Goal: Transaction & Acquisition: Purchase product/service

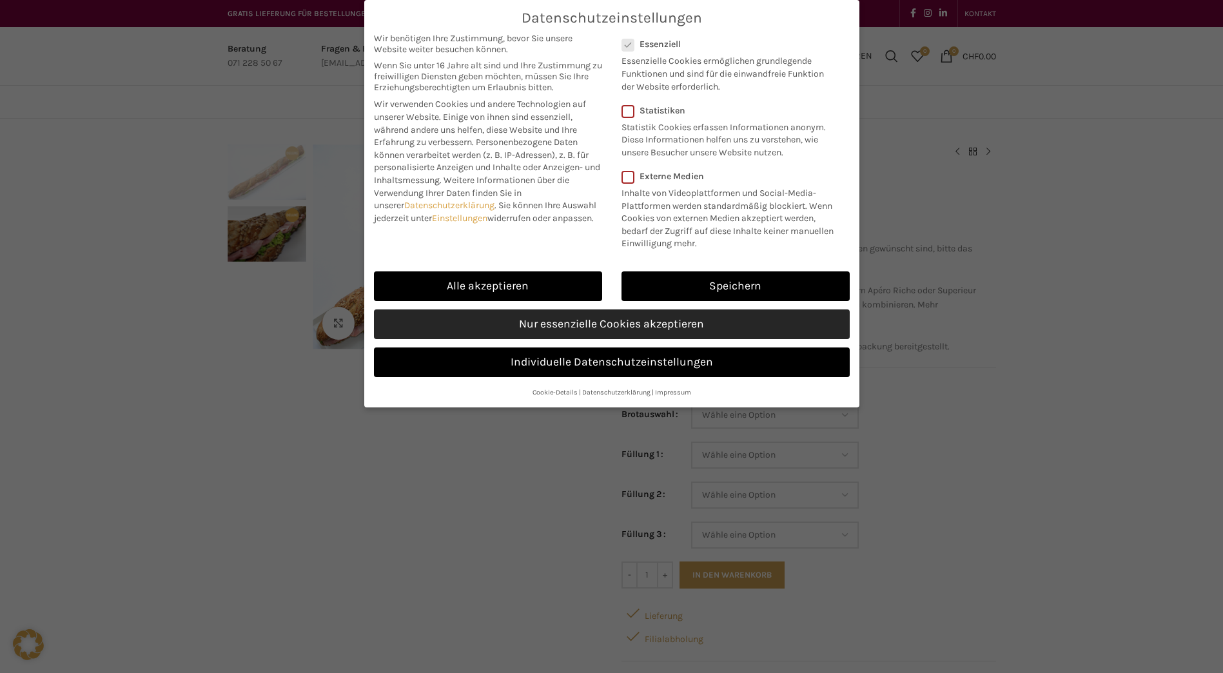
click at [555, 326] on link "Nur essenzielle Cookies akzeptieren" at bounding box center [612, 324] width 476 height 30
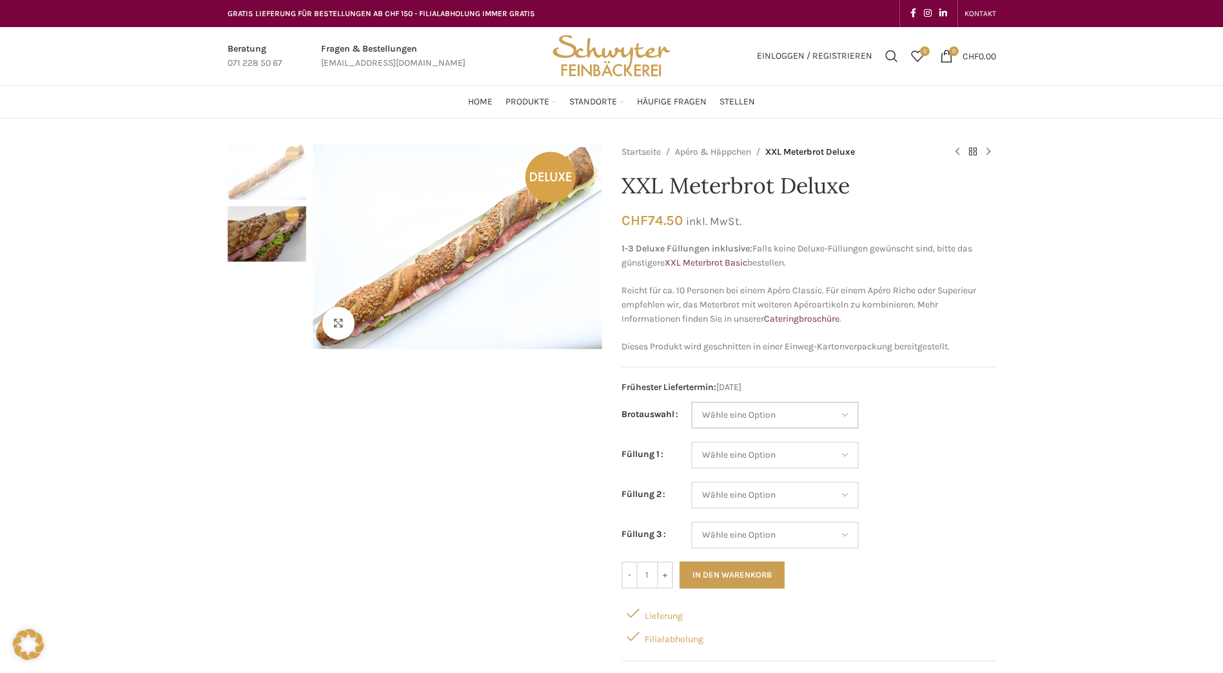
click at [774, 412] on select "Wähle eine Option Baguette Paillasse dunkel Paillasse knusper (Bild) Laugenbagu…" at bounding box center [775, 415] width 168 height 27
click at [691, 402] on select "Wähle eine Option Baguette Paillasse dunkel Paillasse knusper (Bild) Laugenbagu…" at bounding box center [775, 415] width 168 height 27
select select "Paillasse knusper (Bild)"
click at [767, 464] on select "Wähle eine Option Lachs (Deluxe) Roastbeef (Deluxe) Rohschinken (Deluxe) Mostbr…" at bounding box center [775, 455] width 168 height 27
select select "Roastbeef (Deluxe)"
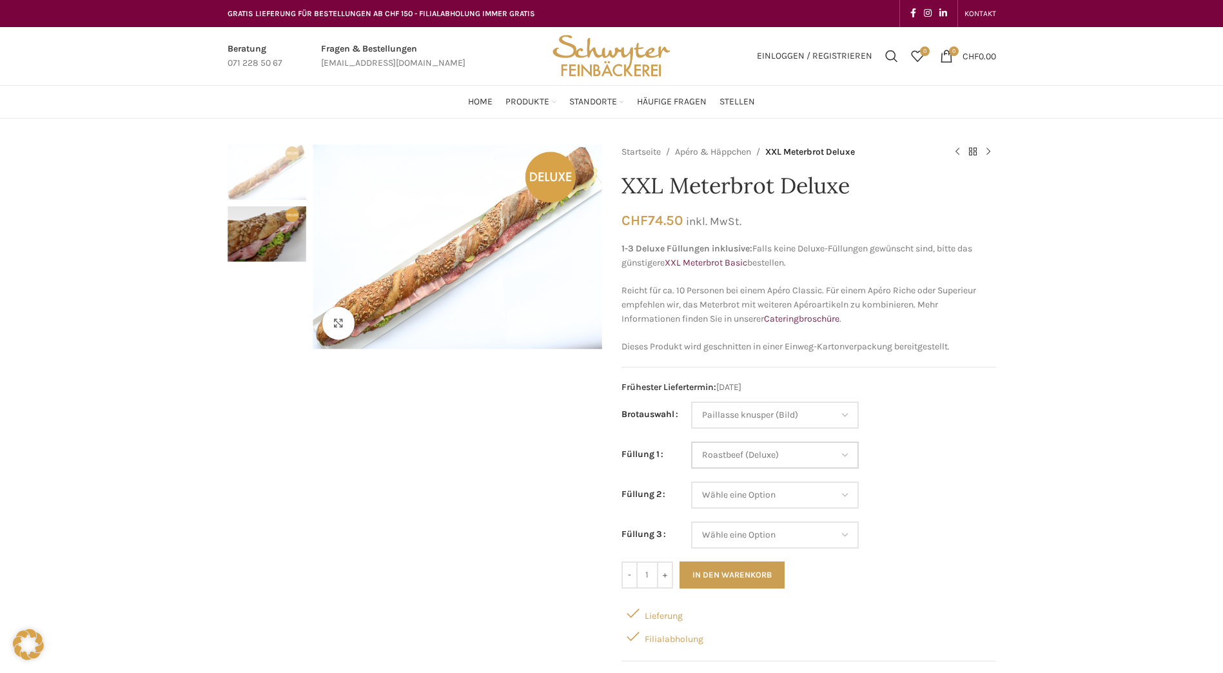
click at [691, 442] on select "Wähle eine Option Lachs (Deluxe) Roastbeef (Deluxe) Rohschinken (Deluxe) Mostbr…" at bounding box center [775, 455] width 168 height 27
select select "Paillasse knusper (Bild)"
select select "Roastbeef (Deluxe)"
click at [763, 496] on select "Wähle eine Option Lachs (Deluxe) Roastbeef (Deluxe) Rohschinken (Deluxe) Mostbr…" at bounding box center [775, 495] width 168 height 27
click at [958, 442] on td "Wähle eine Option Lachs (Deluxe) Roastbeef (Deluxe) Rohschinken (Deluxe) Mostbr…" at bounding box center [843, 462] width 305 height 40
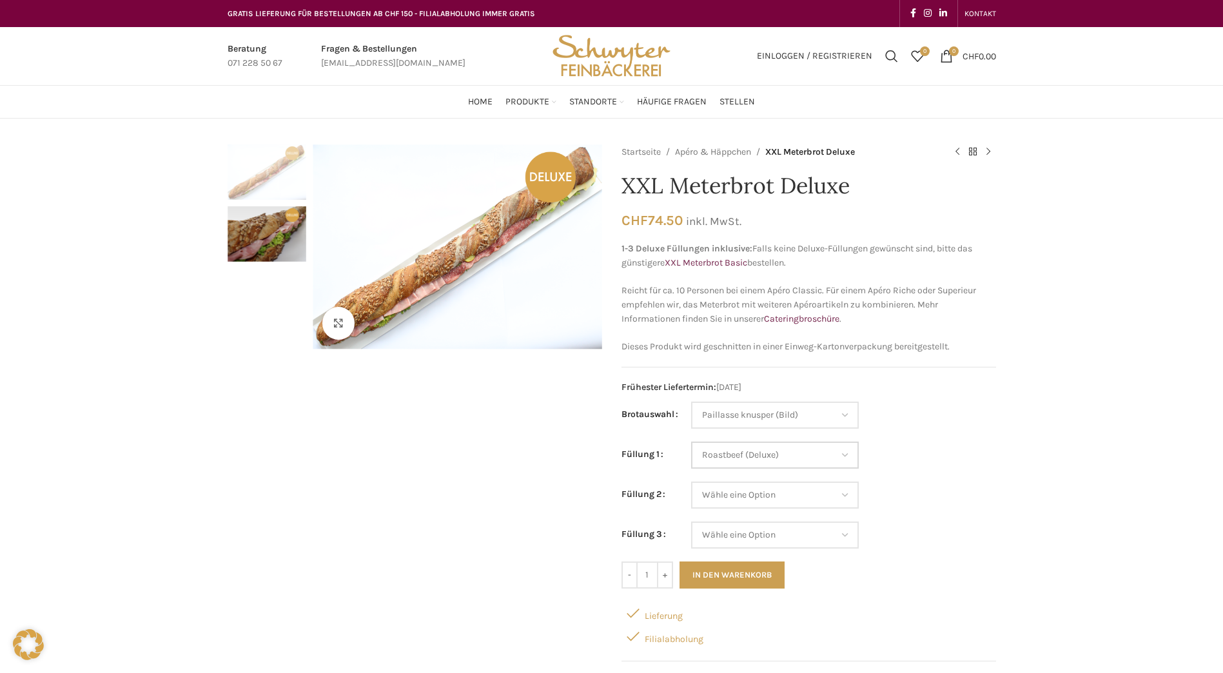
click at [760, 461] on select "Wähle eine Option Lachs (Deluxe) Roastbeef (Deluxe) Rohschinken (Deluxe) Mostbr…" at bounding box center [775, 455] width 168 height 27
click at [878, 172] on div "Startseite Apéro & Häppchen XXL Meterbrot Deluxe XXL Laugenbrezel Deluxe CHF 74…" at bounding box center [809, 448] width 375 height 608
click at [736, 153] on link "Apéro & Häppchen" at bounding box center [713, 152] width 76 height 14
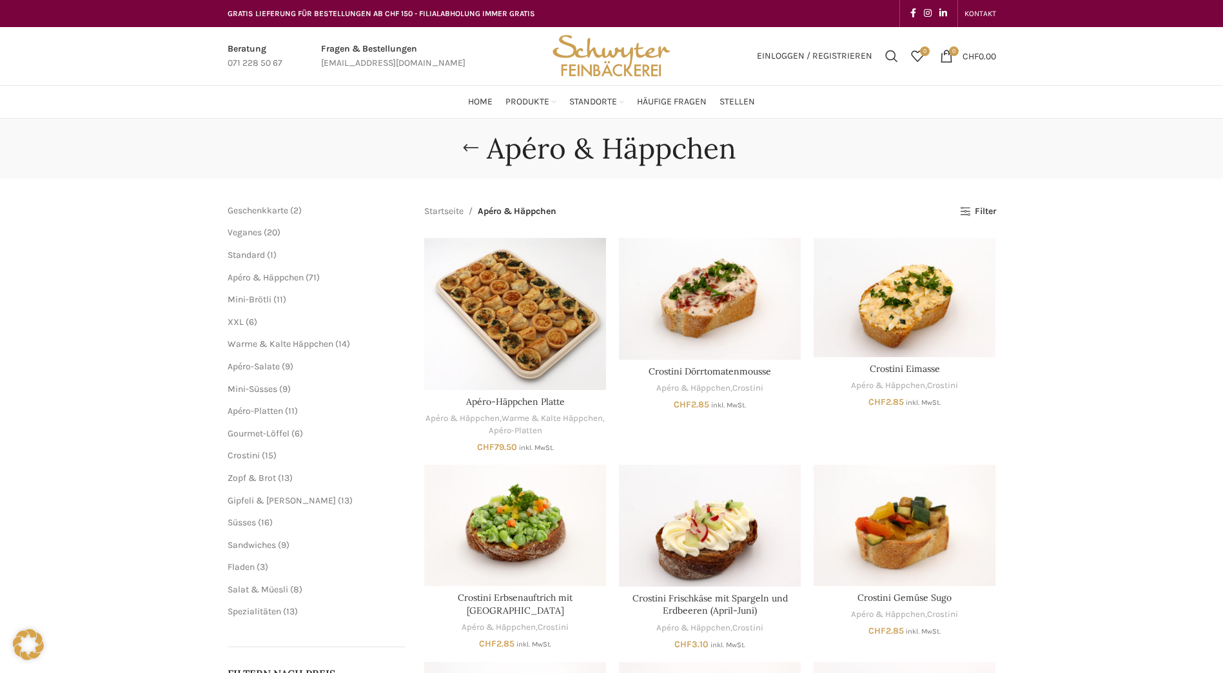
click at [224, 319] on main "Schliessen Geschenkkarte 2 2 Produkte Veganes 20 20 Produkte Standard 1 1 Produ…" at bounding box center [612, 641] width 788 height 925
click at [231, 320] on span "XXL" at bounding box center [236, 322] width 16 height 11
